Goal: Transaction & Acquisition: Book appointment/travel/reservation

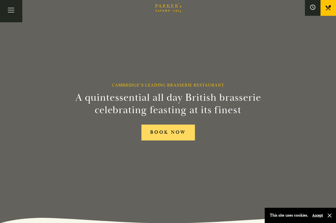
click at [173, 134] on link "BOOK NOW" at bounding box center [167, 133] width 53 height 16
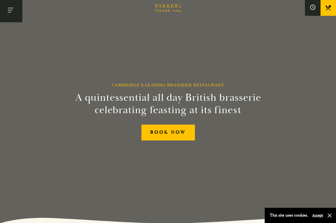
click at [12, 10] on button "Toggle navigation" at bounding box center [11, 11] width 22 height 22
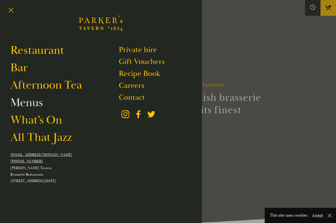
click at [29, 104] on link "Menus" at bounding box center [26, 102] width 32 height 15
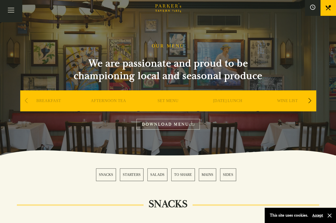
click at [226, 100] on link "SUNDAY LUNCH" at bounding box center [227, 108] width 29 height 21
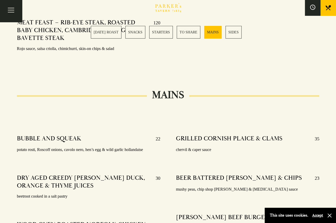
scroll to position [851, 0]
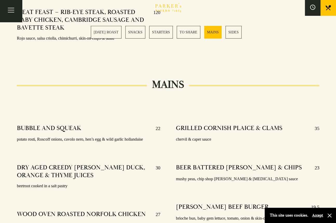
click at [331, 133] on div "MAINS BUBBLE AND SQUEAK 22 potato rosti, Roscoff onions, cavolo nero, hen’s egg…" at bounding box center [168, 193] width 336 height 217
